Goal: Information Seeking & Learning: Learn about a topic

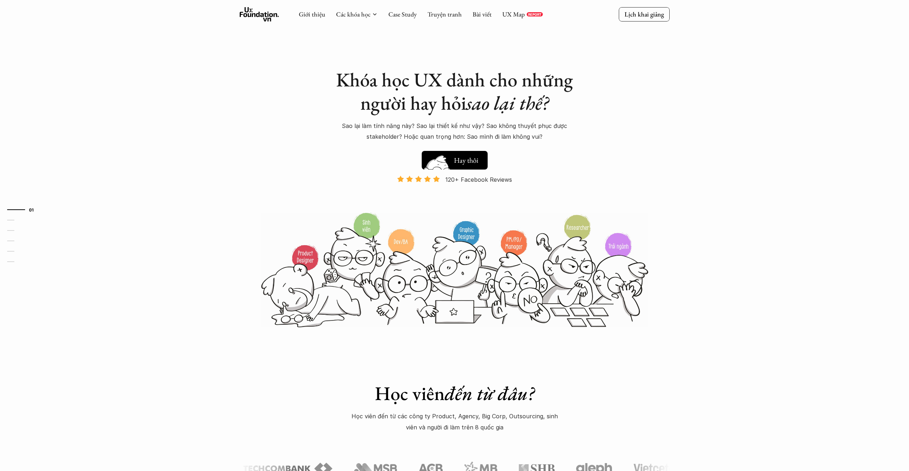
click at [480, 163] on button "Hay thôi Xem thử" at bounding box center [455, 160] width 66 height 19
click at [402, 15] on link "Case Study" at bounding box center [402, 14] width 28 height 8
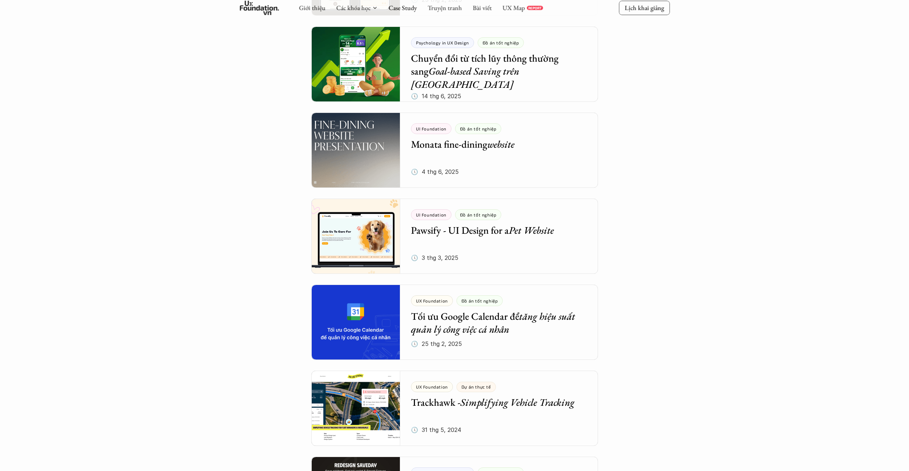
scroll to position [215, 0]
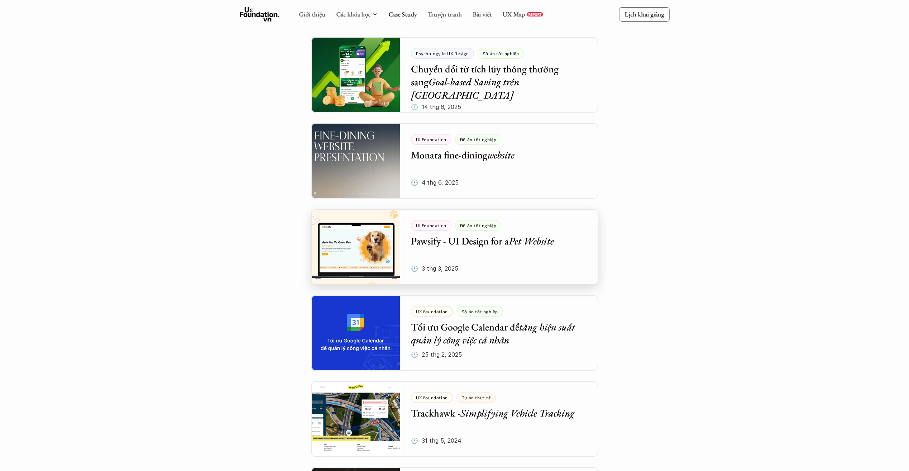
click at [467, 245] on div at bounding box center [454, 246] width 287 height 75
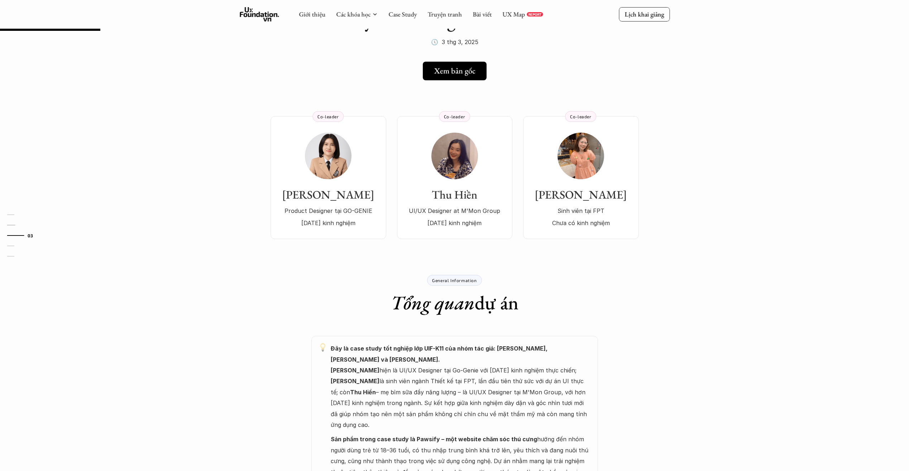
scroll to position [36, 0]
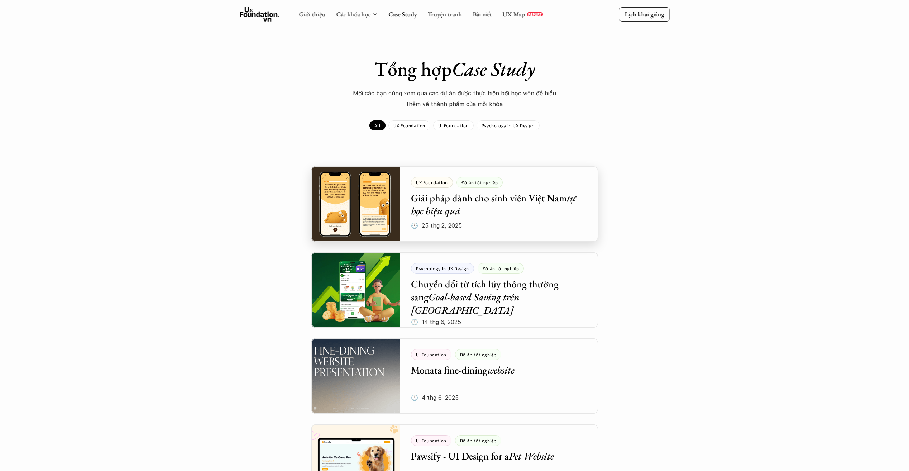
click at [463, 210] on div at bounding box center [454, 203] width 287 height 75
click at [426, 296] on div at bounding box center [454, 289] width 287 height 75
click at [556, 387] on div at bounding box center [454, 375] width 287 height 75
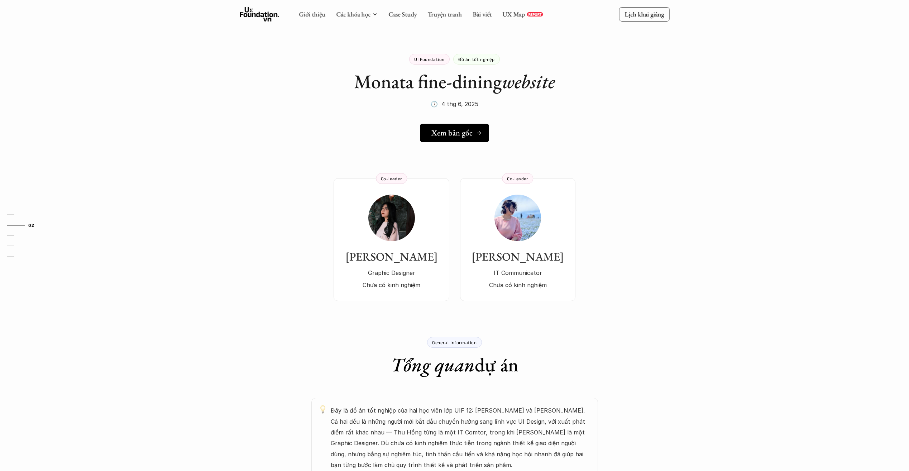
click at [470, 135] on h5 "Xem bản gốc" at bounding box center [451, 132] width 41 height 9
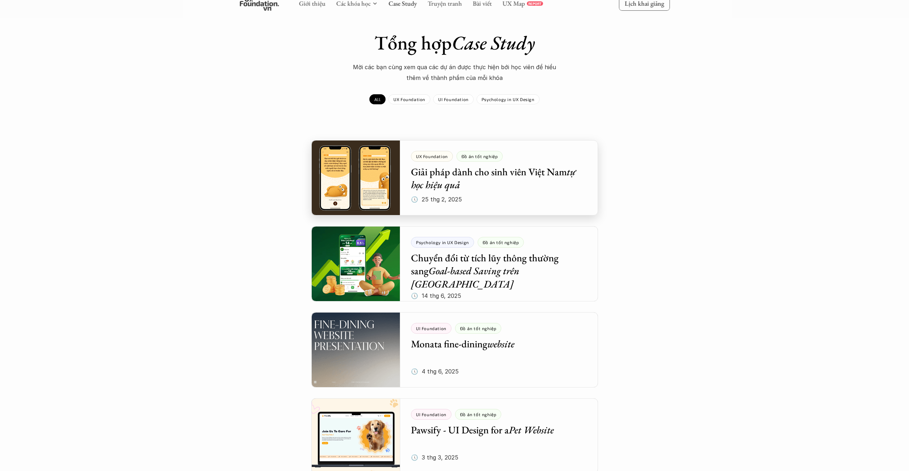
scroll to position [287, 0]
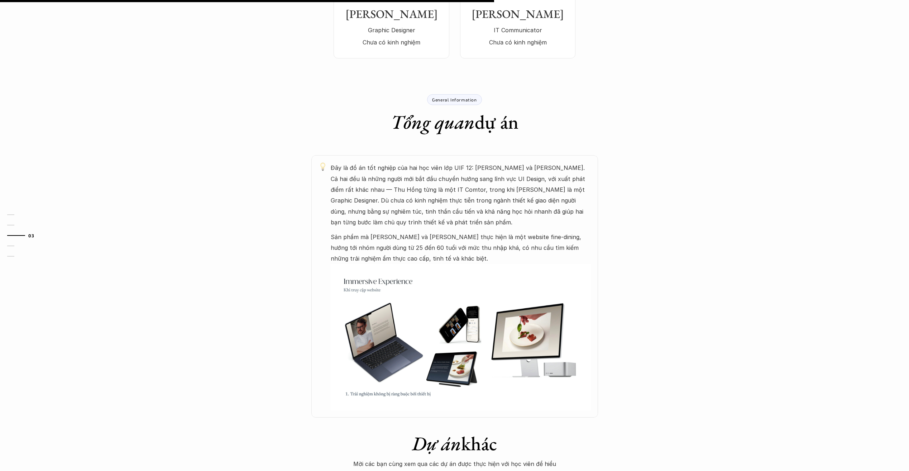
scroll to position [358, 0]
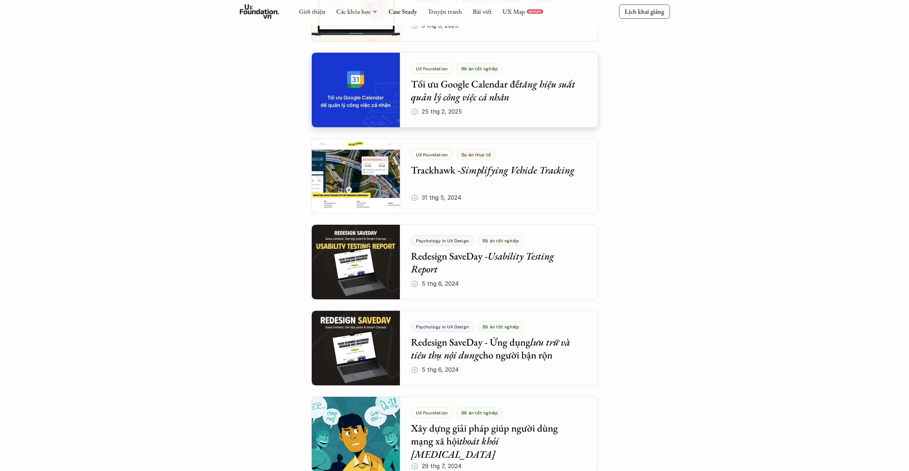
scroll to position [466, 0]
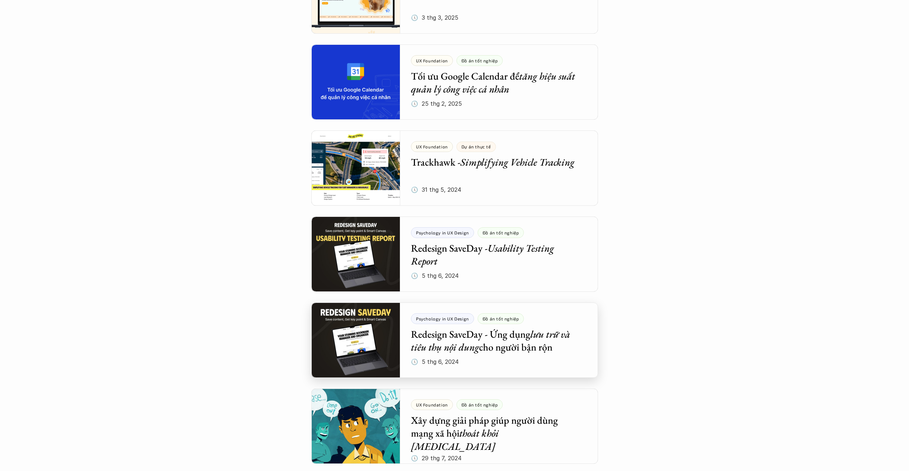
click at [527, 342] on div at bounding box center [454, 339] width 287 height 75
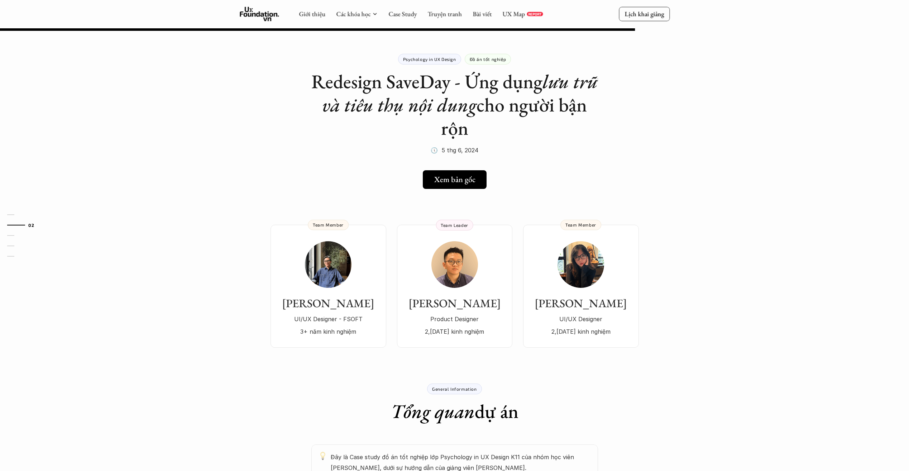
scroll to position [466, 0]
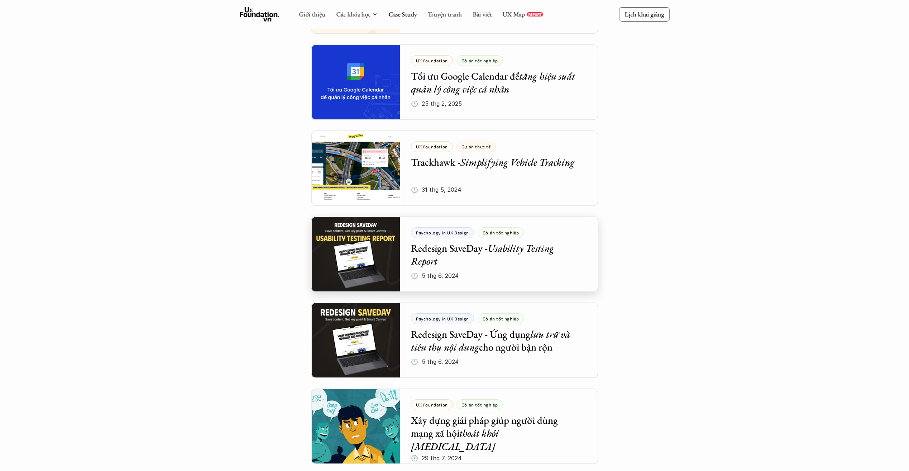
click at [508, 262] on div at bounding box center [454, 253] width 287 height 75
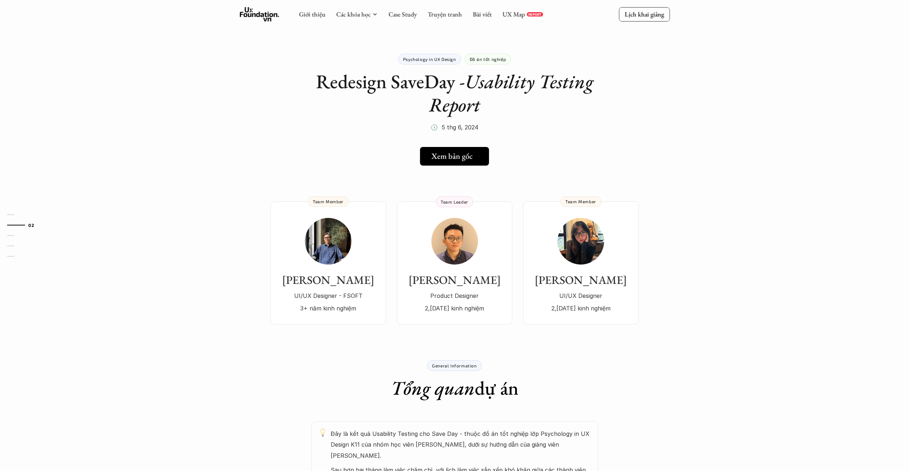
click at [454, 157] on h5 "Xem bản gốc" at bounding box center [451, 156] width 41 height 9
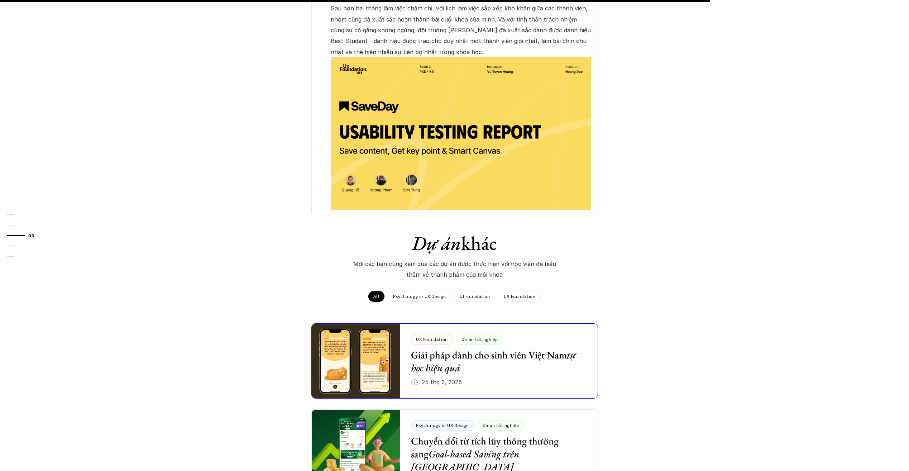
scroll to position [466, 0]
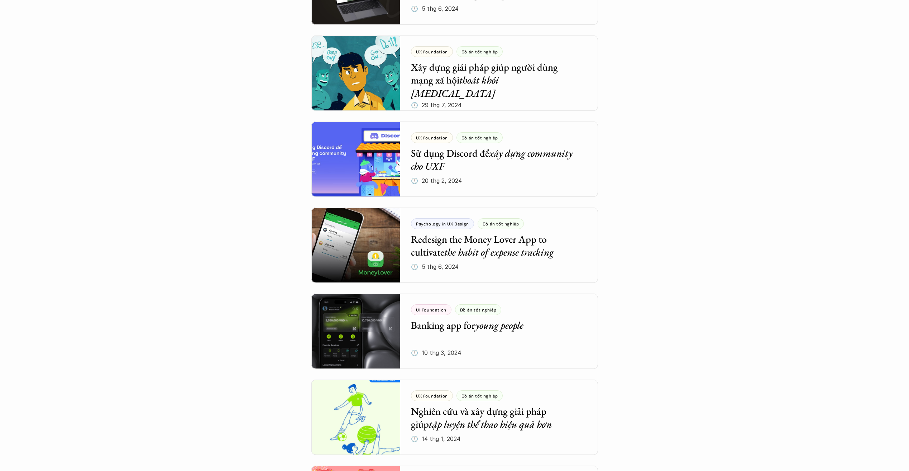
scroll to position [824, 0]
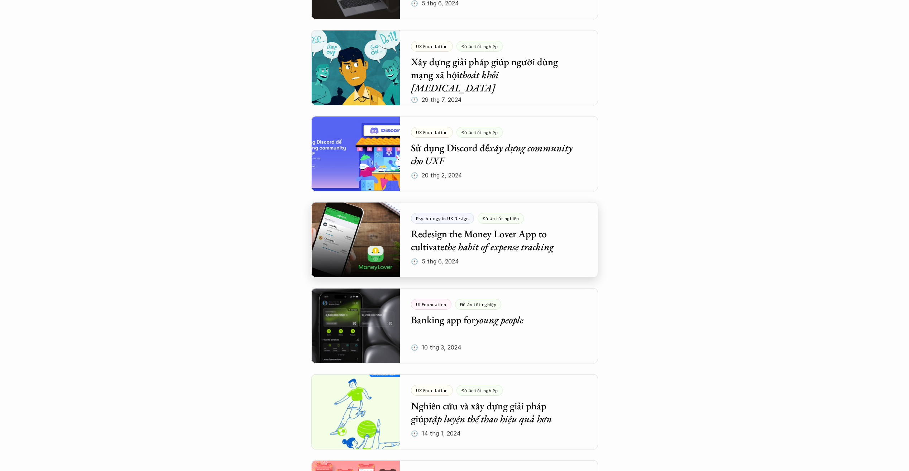
click at [485, 244] on div at bounding box center [454, 239] width 287 height 75
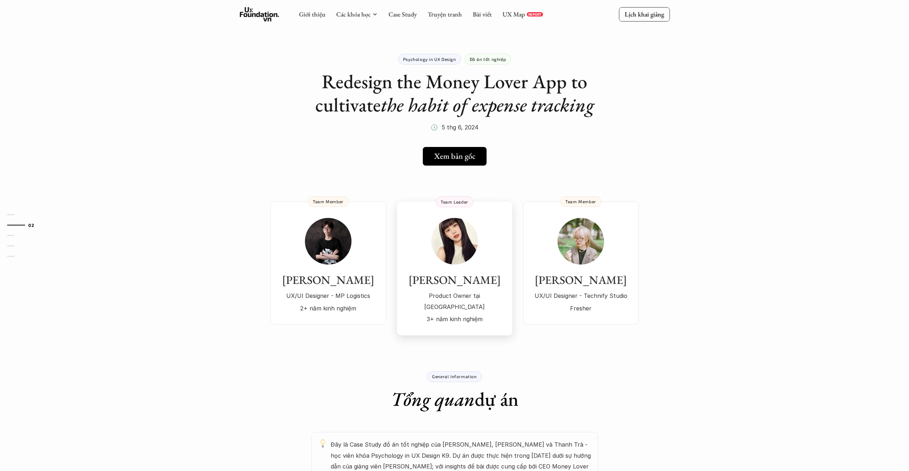
click at [438, 245] on img at bounding box center [454, 241] width 47 height 47
click at [459, 259] on img at bounding box center [454, 241] width 47 height 47
click at [600, 280] on h3 "Thanh Trà" at bounding box center [580, 280] width 101 height 14
click at [337, 250] on img at bounding box center [328, 241] width 47 height 47
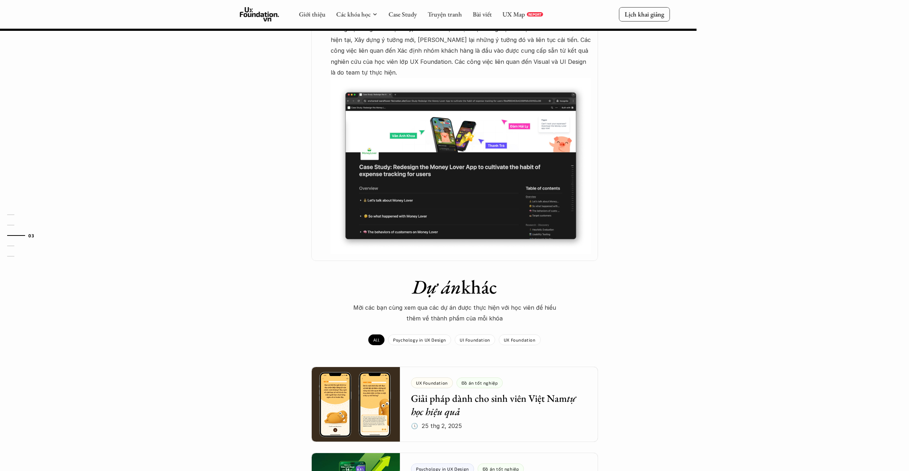
scroll to position [466, 0]
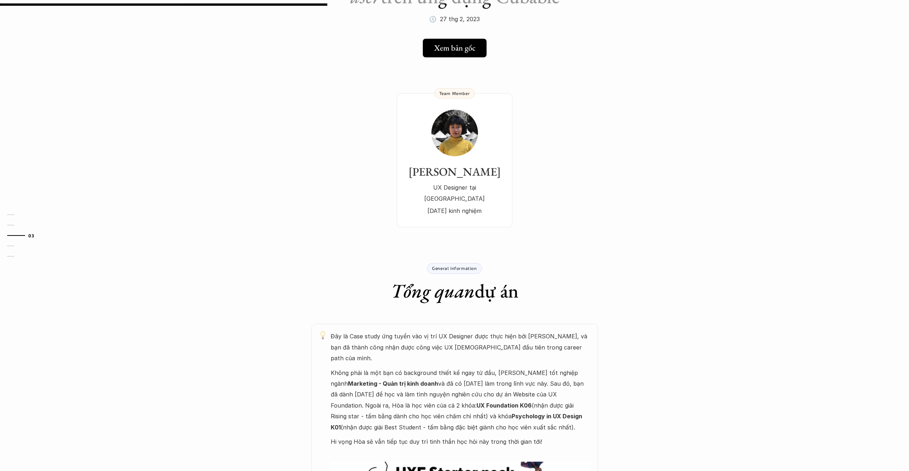
scroll to position [107, 0]
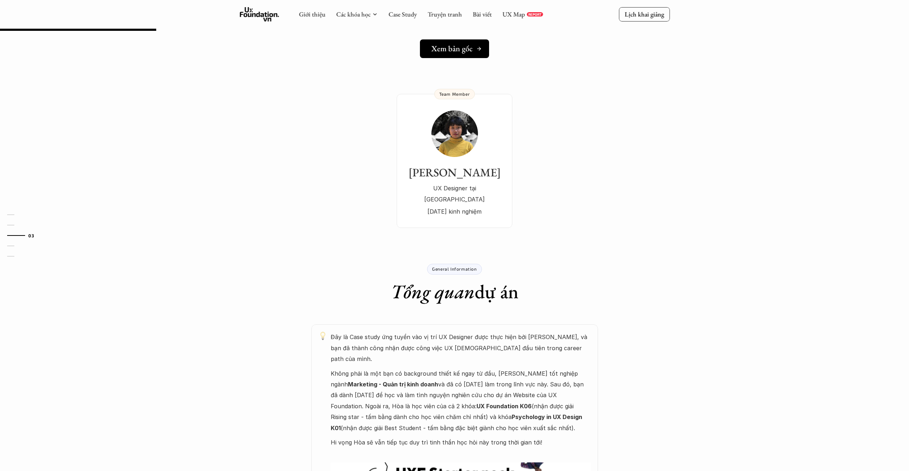
click at [471, 49] on h5 "Xem bản gốc" at bounding box center [451, 48] width 41 height 9
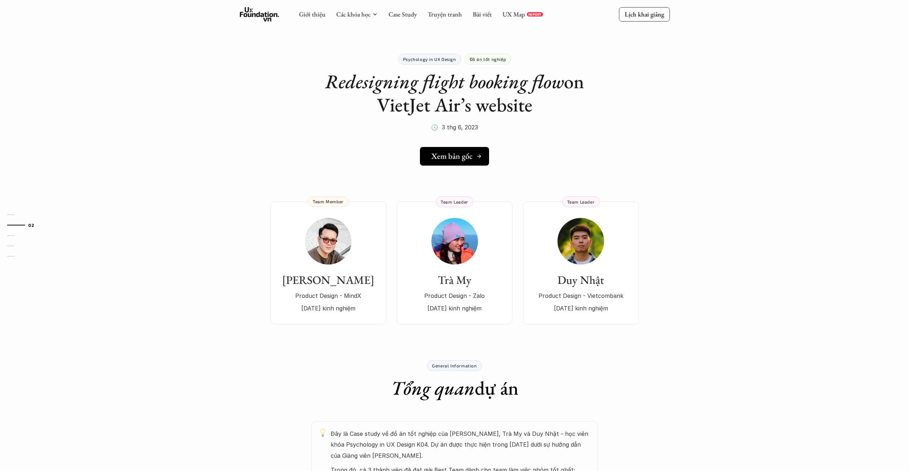
click at [468, 156] on h5 "Xem bản gốc" at bounding box center [451, 156] width 41 height 9
drag, startPoint x: 463, startPoint y: 127, endPoint x: 549, endPoint y: 129, distance: 86.0
click at [549, 129] on div "Psychology in UX Design Đồ án tốt nghiệp Redesigning flight booking flow on Vie…" at bounding box center [454, 84] width 287 height 97
drag, startPoint x: 549, startPoint y: 129, endPoint x: 585, endPoint y: 142, distance: 38.3
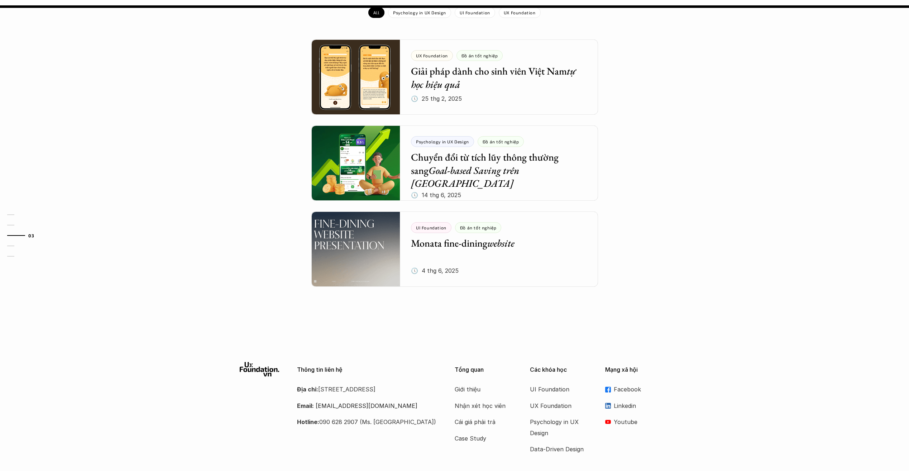
scroll to position [628, 0]
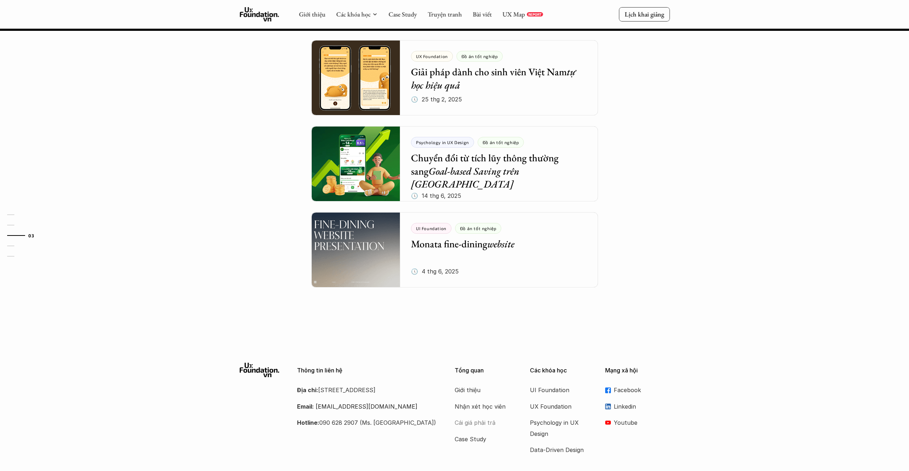
click at [475, 421] on p "Cái giá phải trả" at bounding box center [483, 422] width 57 height 11
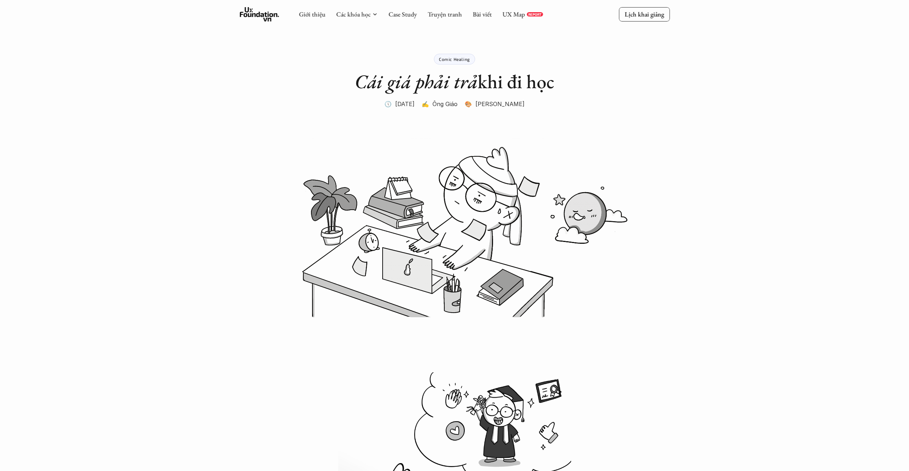
click at [508, 103] on p "🎨 Nhung Phạm" at bounding box center [495, 104] width 60 height 11
click at [486, 107] on p "🎨 Nhung Phạm" at bounding box center [495, 104] width 60 height 11
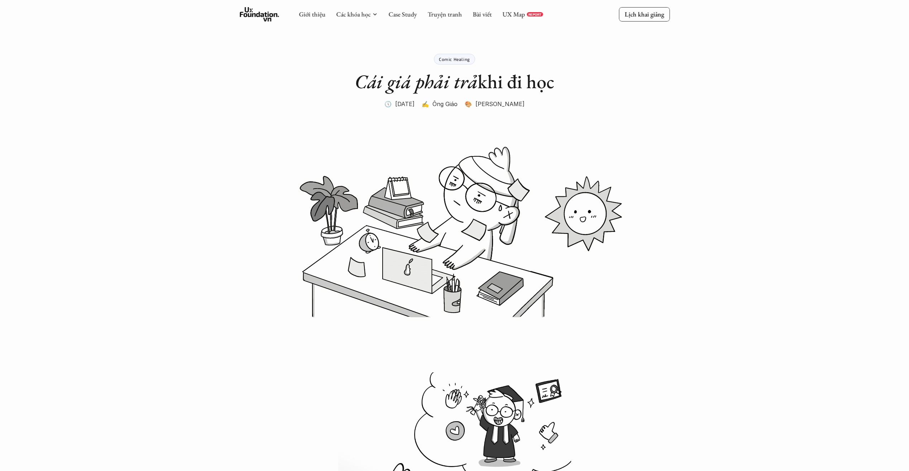
click at [497, 108] on p "🎨 Nhung Phạm" at bounding box center [495, 104] width 60 height 11
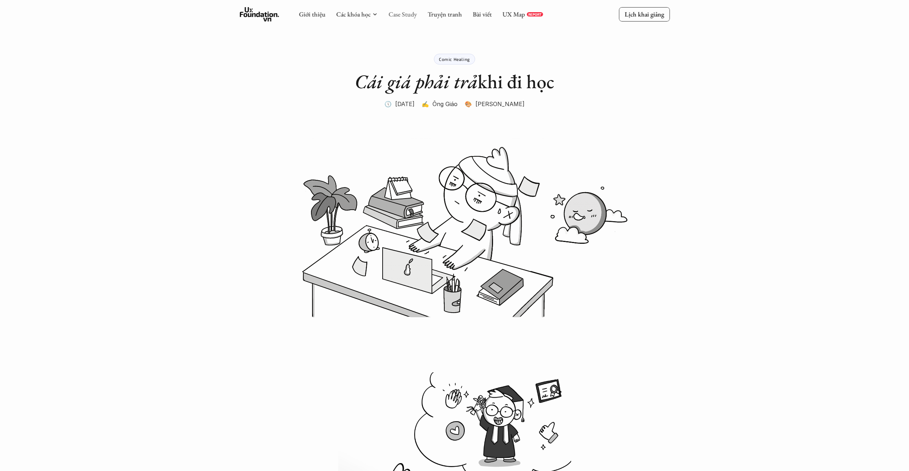
click at [396, 13] on link "Case Study" at bounding box center [402, 14] width 28 height 8
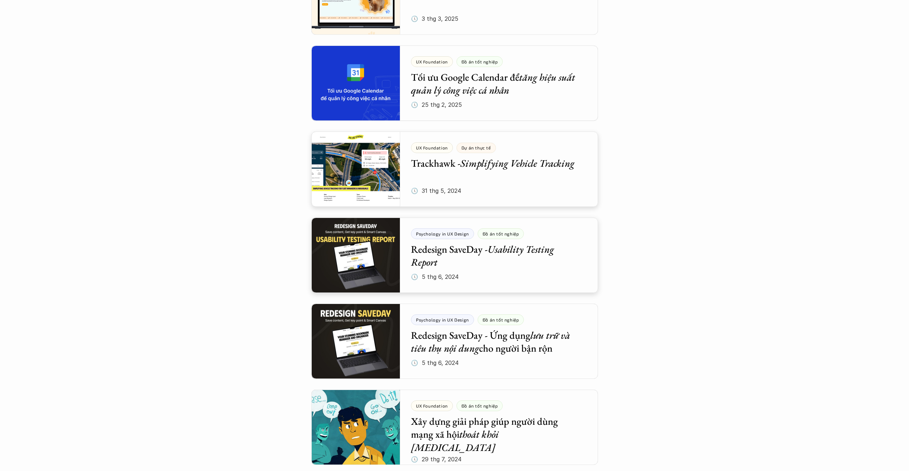
scroll to position [466, 0]
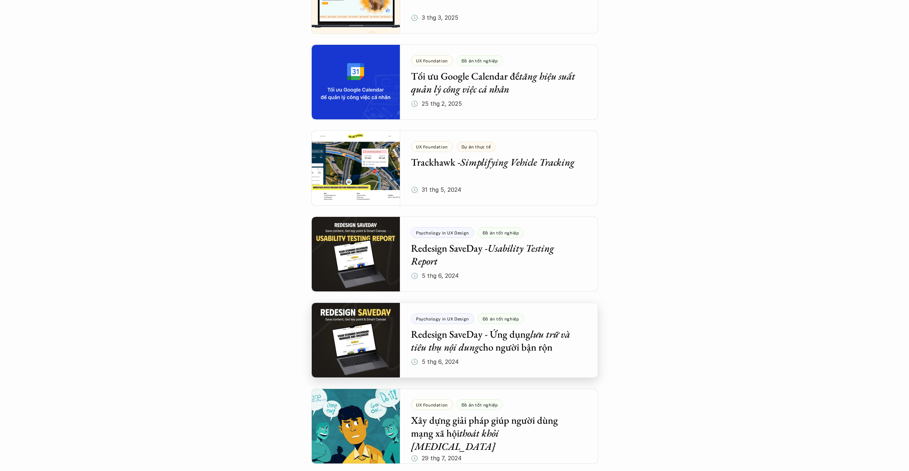
click at [470, 338] on div at bounding box center [454, 339] width 287 height 75
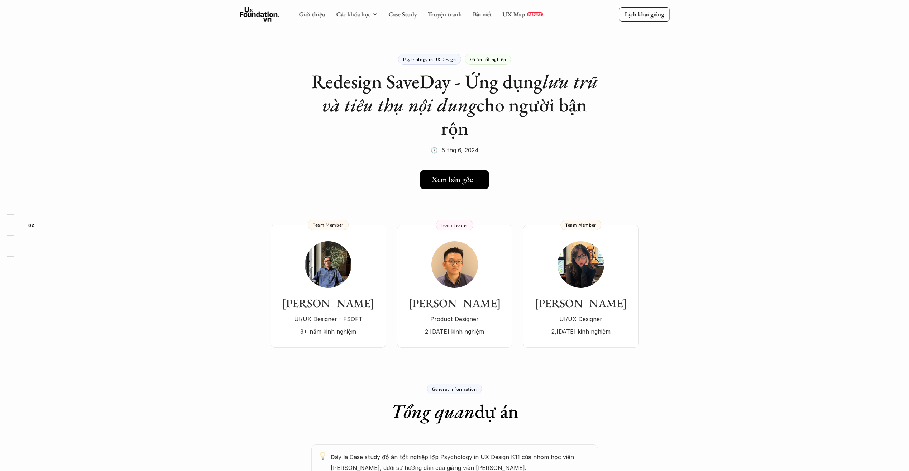
click at [458, 187] on link "Xem bản gốc" at bounding box center [454, 179] width 68 height 19
click at [400, 17] on link "Case Study" at bounding box center [402, 14] width 28 height 8
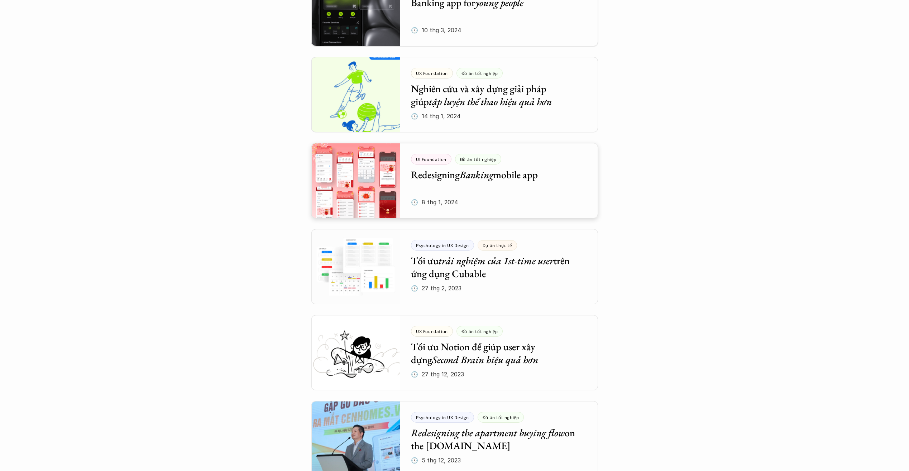
scroll to position [1147, 0]
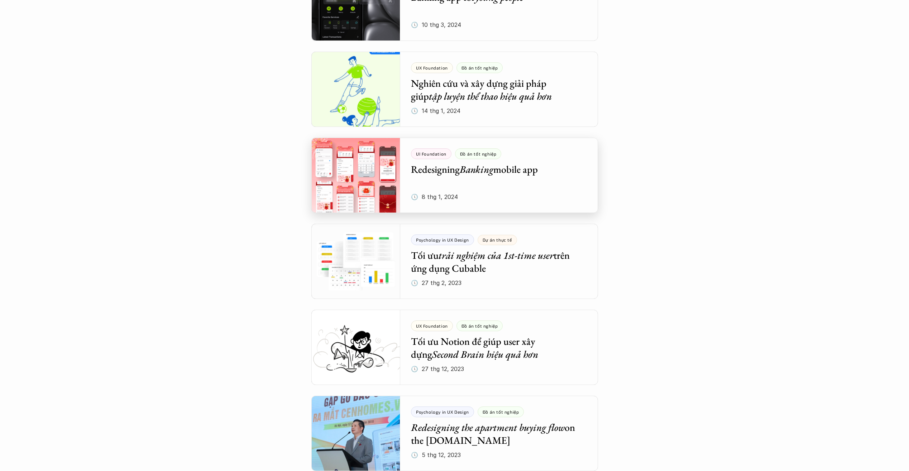
click at [466, 176] on div at bounding box center [454, 175] width 287 height 75
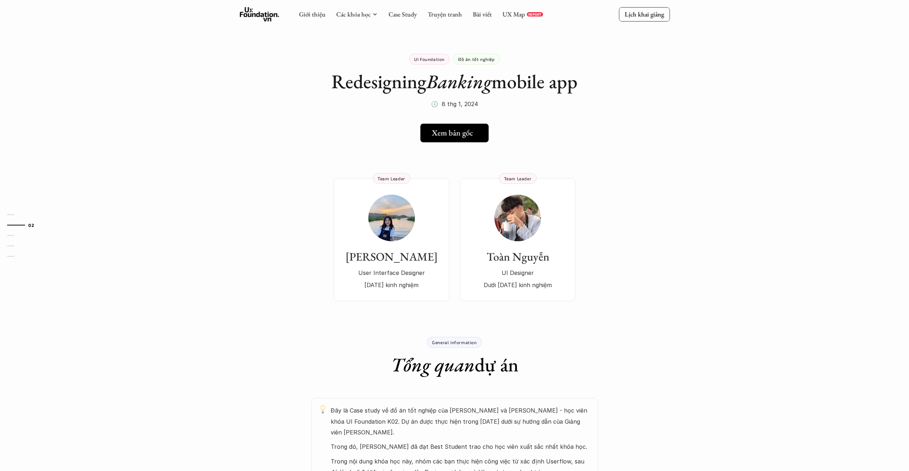
click at [445, 134] on h5 "Xem bản gốc" at bounding box center [452, 132] width 41 height 9
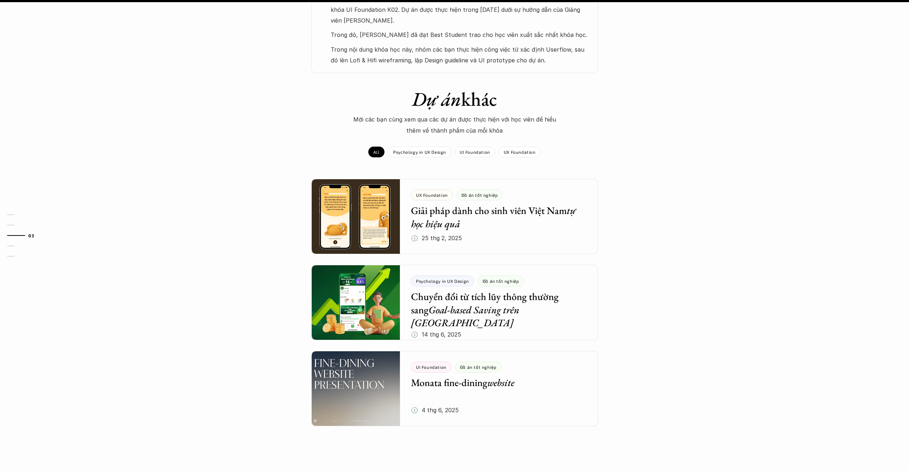
click at [13, 131] on div "01 02 03 04 05" at bounding box center [36, 235] width 72 height 471
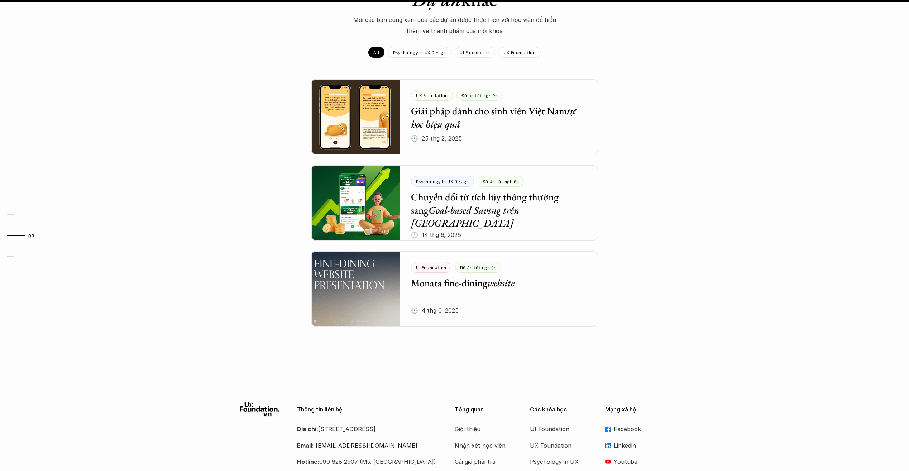
scroll to position [586, 0]
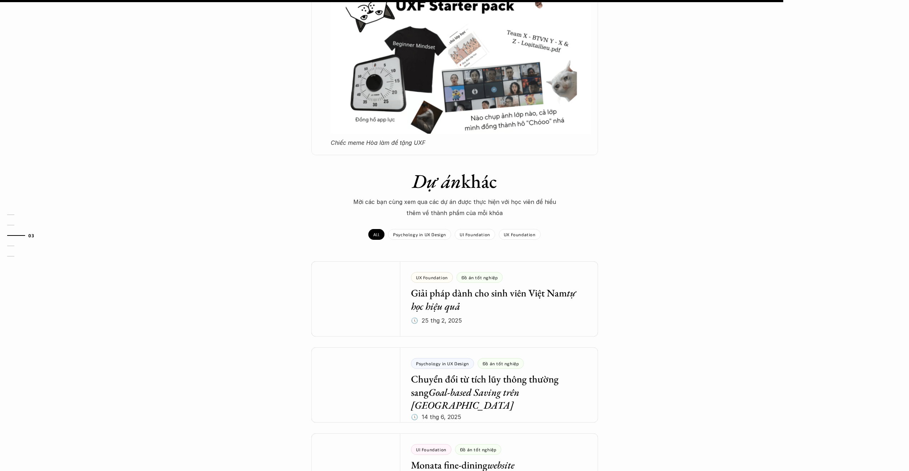
scroll to position [810, 0]
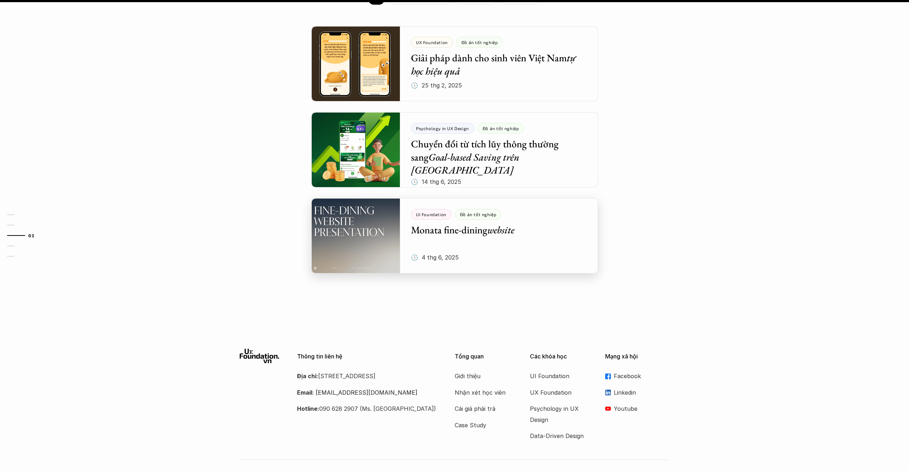
click at [492, 209] on div at bounding box center [454, 235] width 287 height 75
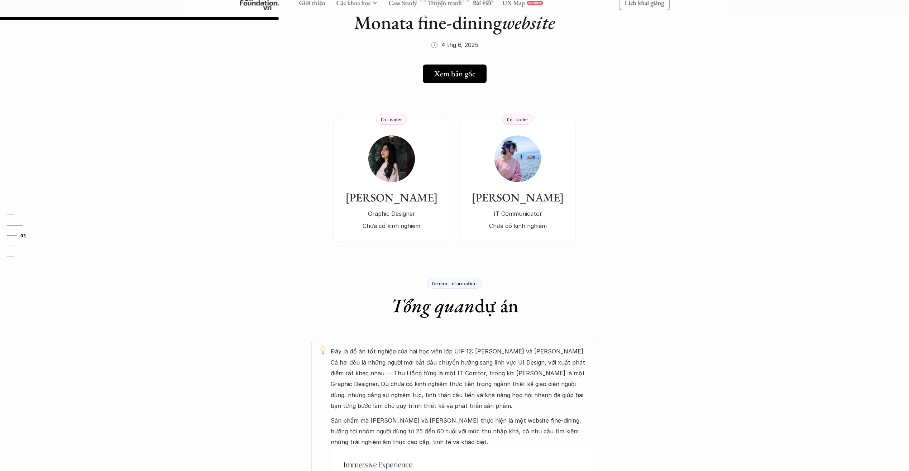
scroll to position [179, 0]
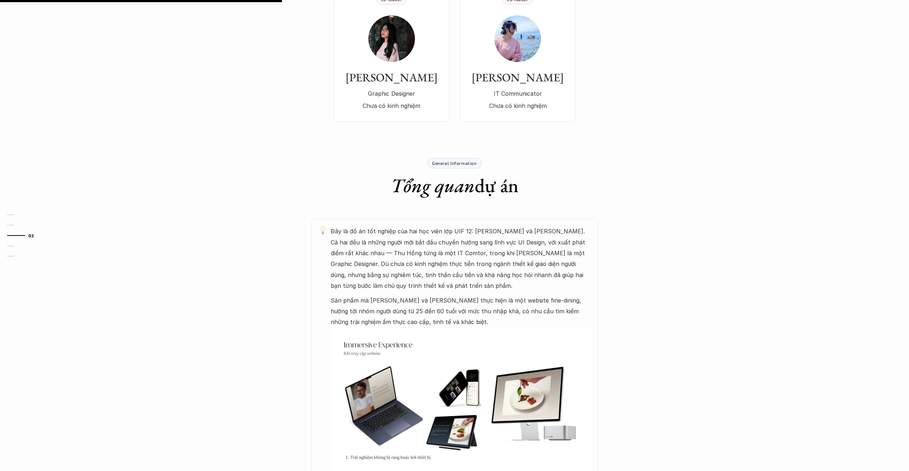
scroll to position [761, 0]
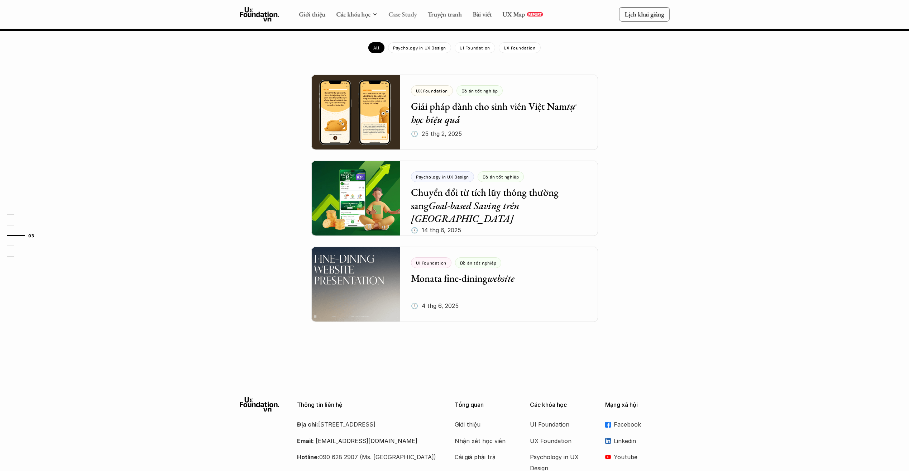
click at [406, 10] on link "Case Study" at bounding box center [402, 14] width 28 height 8
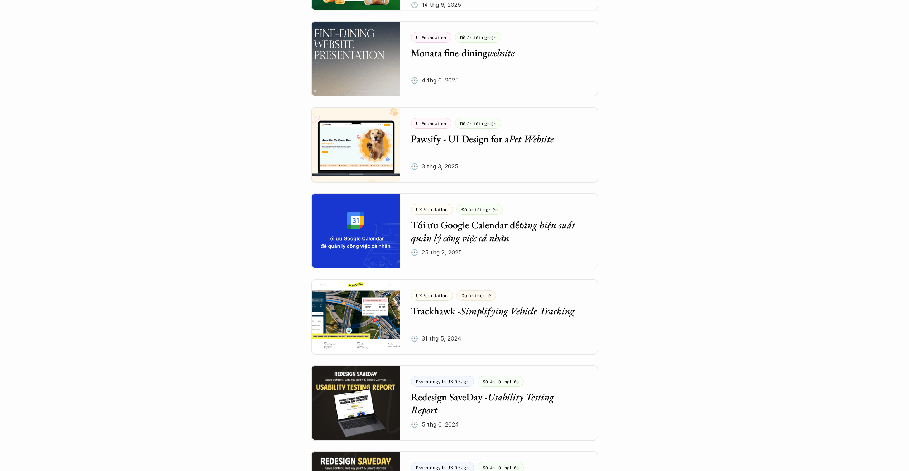
scroll to position [430, 0]
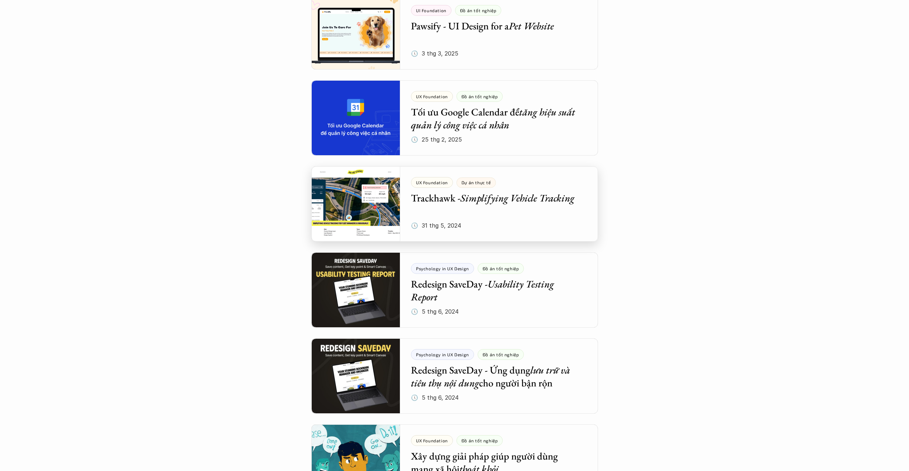
click at [570, 210] on div at bounding box center [454, 203] width 287 height 75
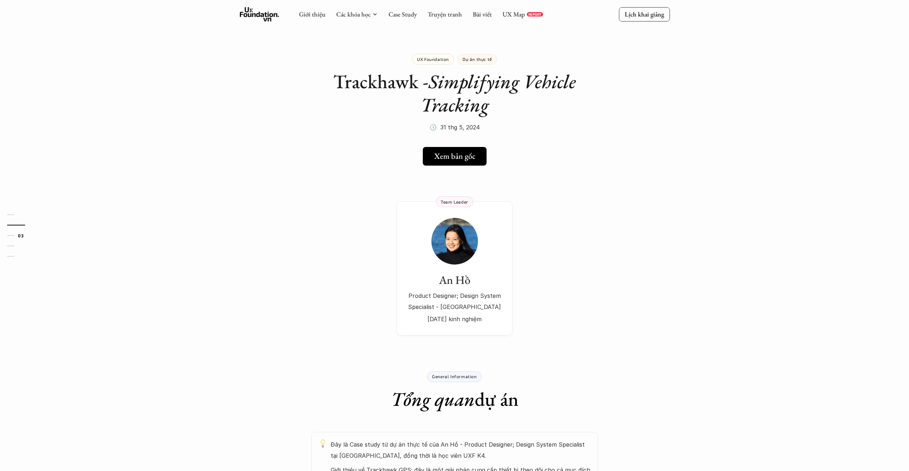
click at [467, 159] on h5 "Xem bản gốc" at bounding box center [454, 156] width 41 height 9
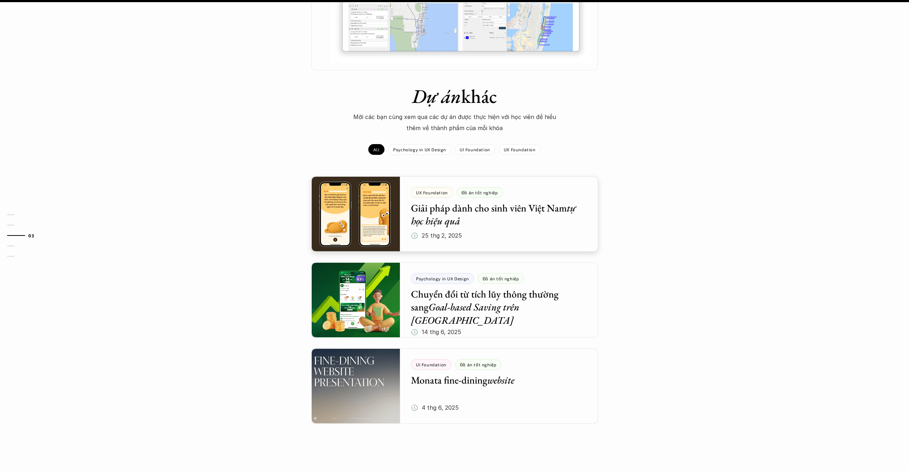
scroll to position [853, 0]
